Goal: Find specific page/section: Find specific page/section

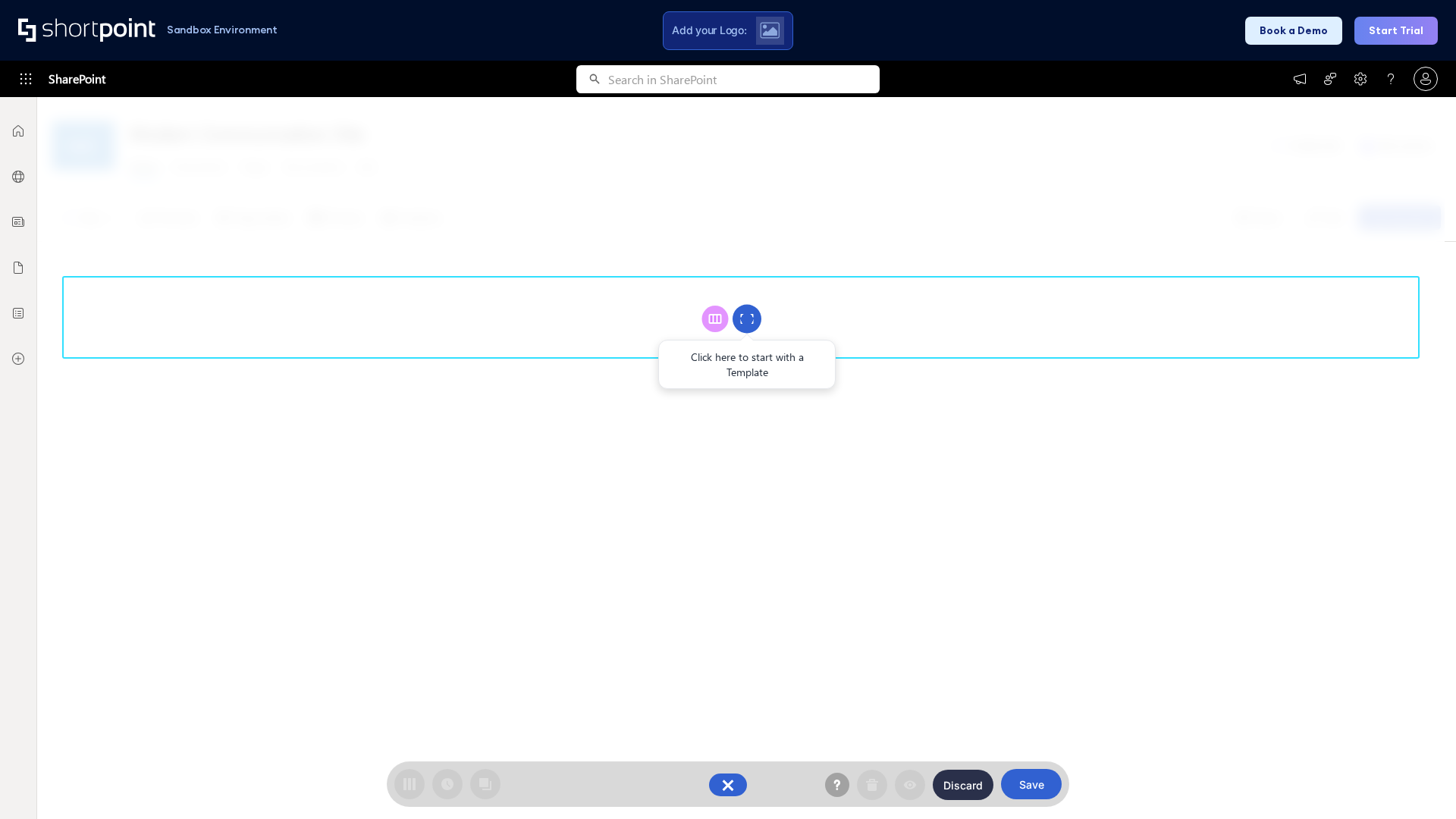
click at [747, 319] on circle at bounding box center [746, 319] width 29 height 29
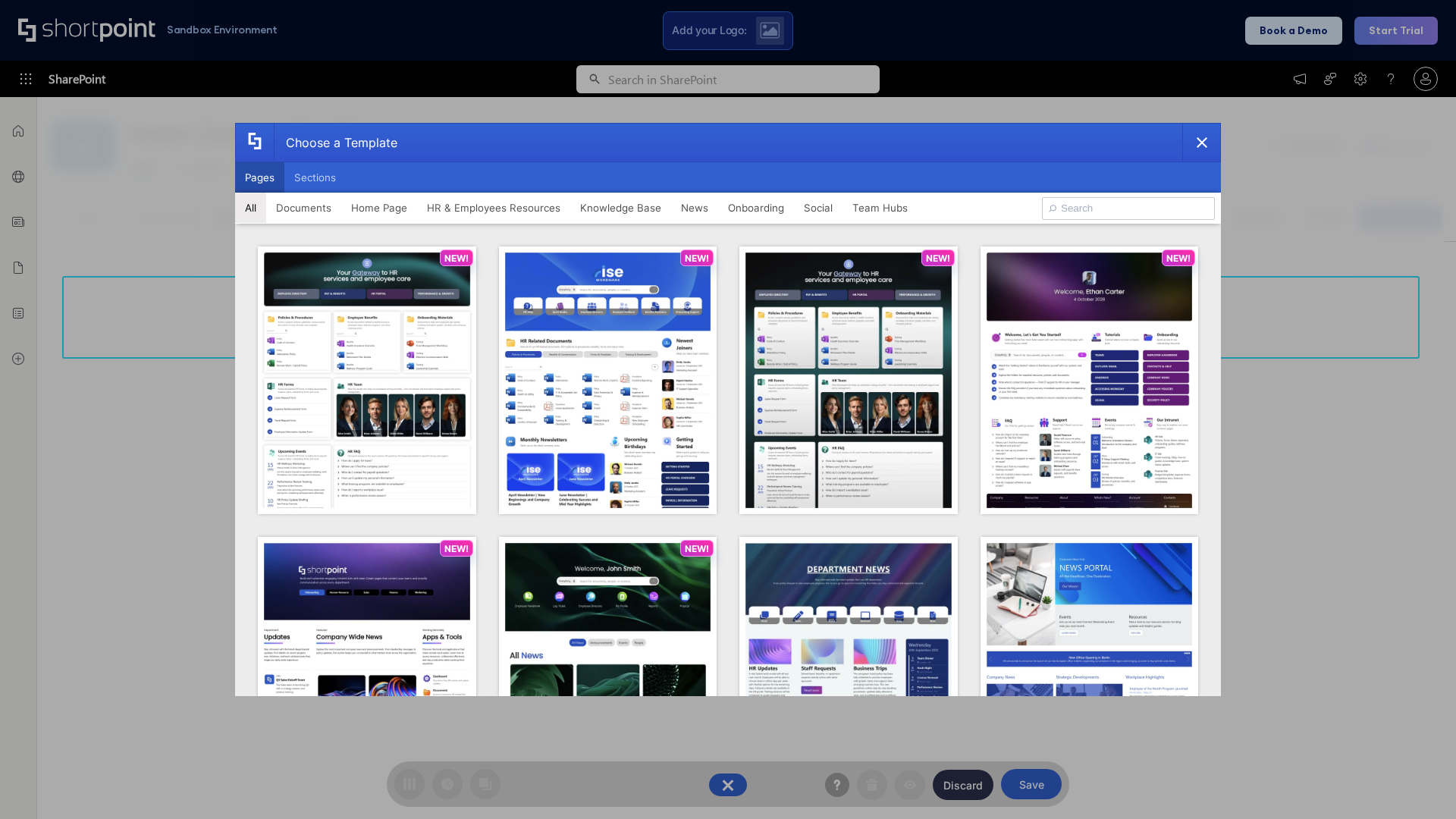
click at [260, 177] on button "Pages" at bounding box center [260, 177] width 50 height 31
type input "Intranet Layout 2"
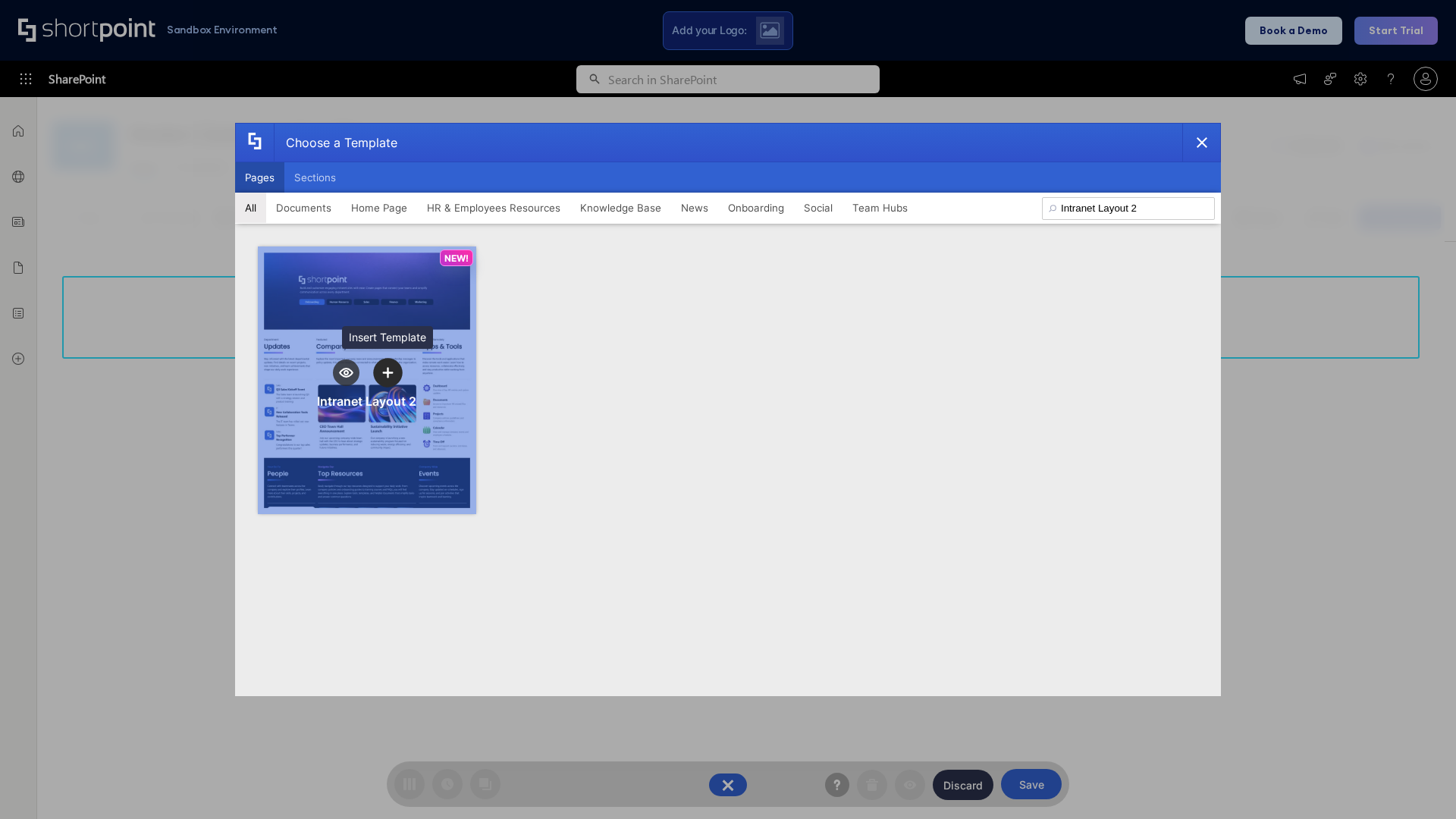
click at [387, 372] on icon "template selector" at bounding box center [387, 372] width 11 height 11
